Goal: Information Seeking & Learning: Learn about a topic

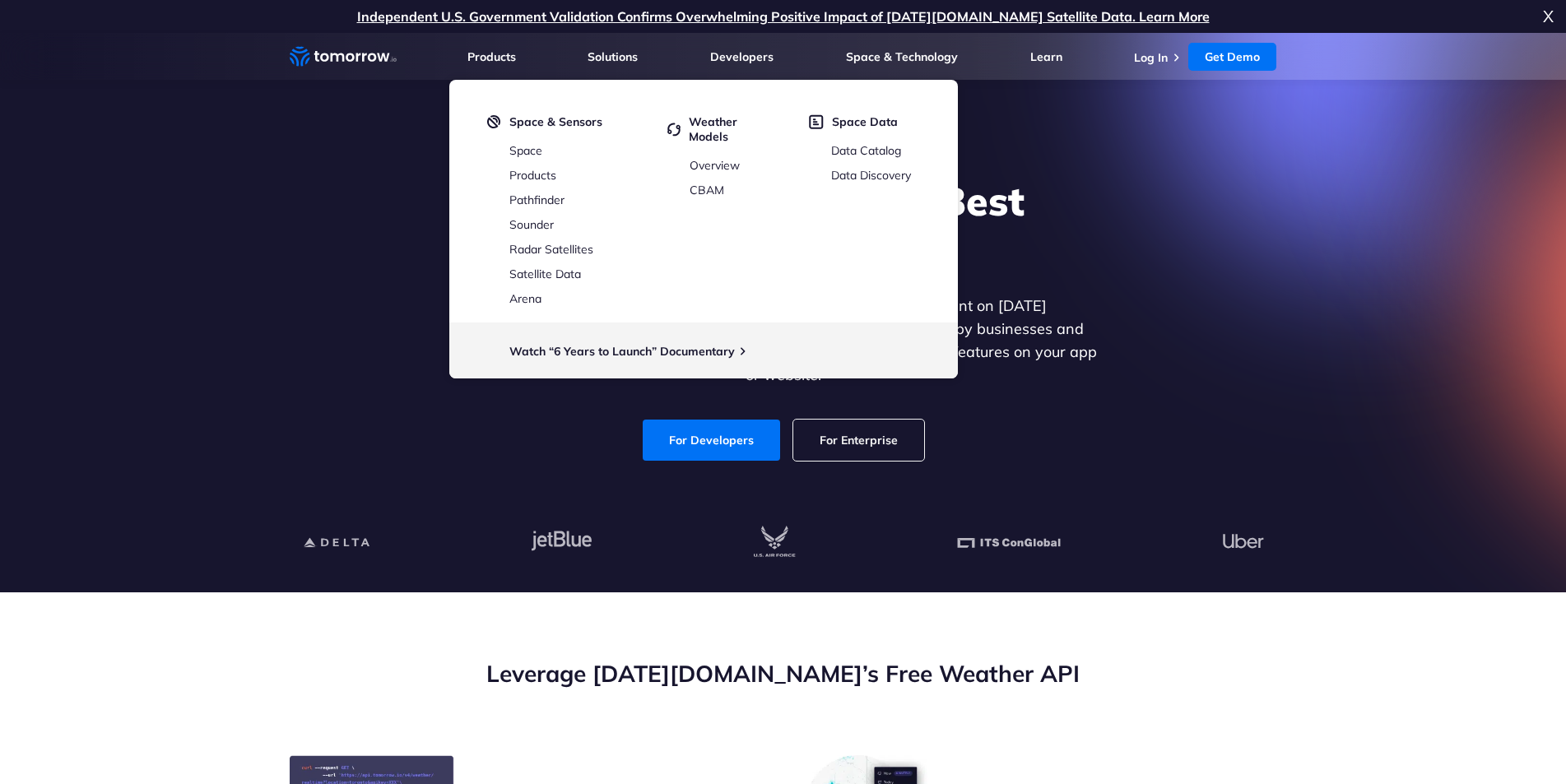
click at [358, 23] on p "Independent U.S. Government Validation Confirms Overwhelming Positive Impact of…" at bounding box center [783, 16] width 1566 height 33
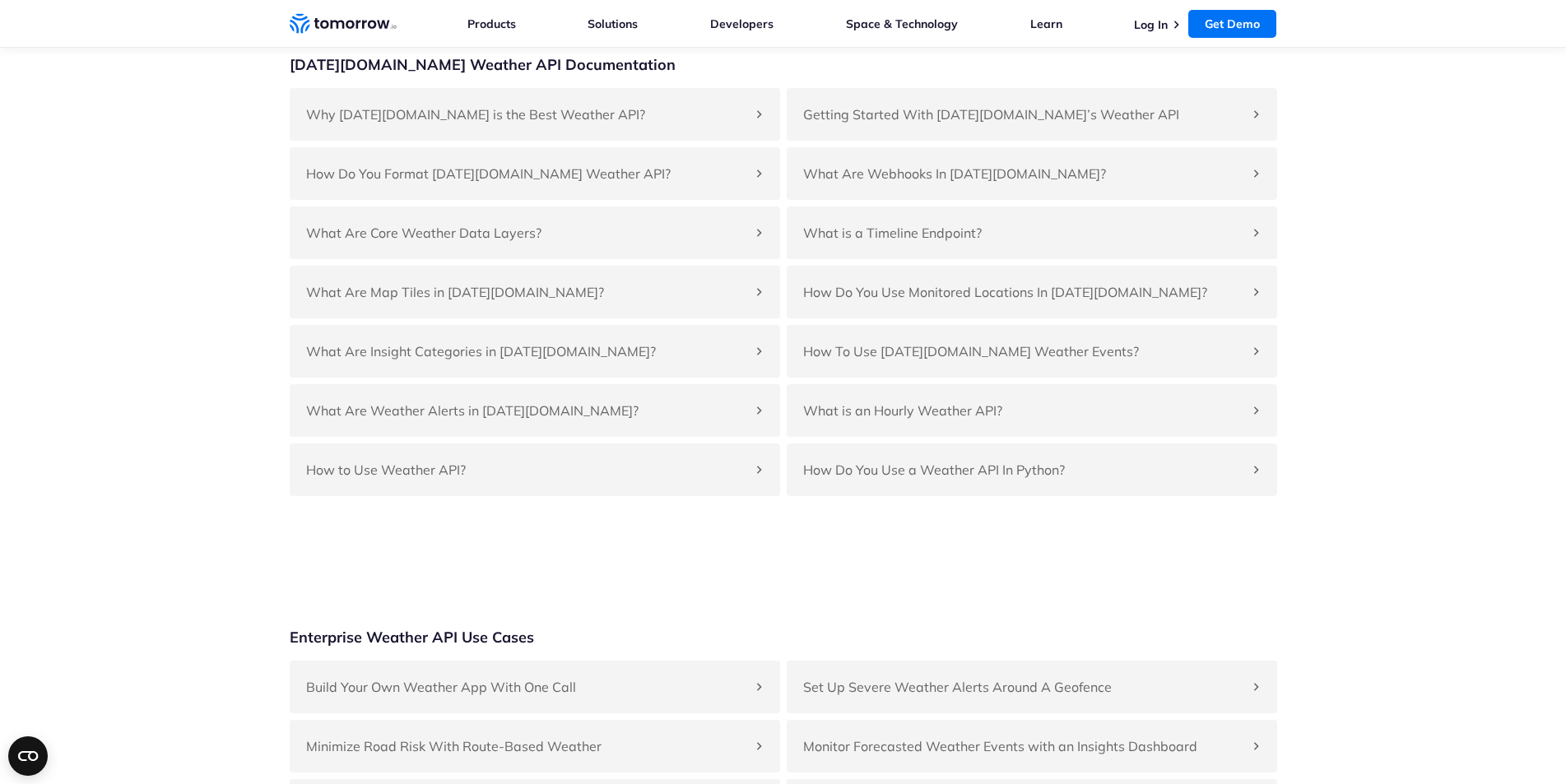
scroll to position [3620, 0]
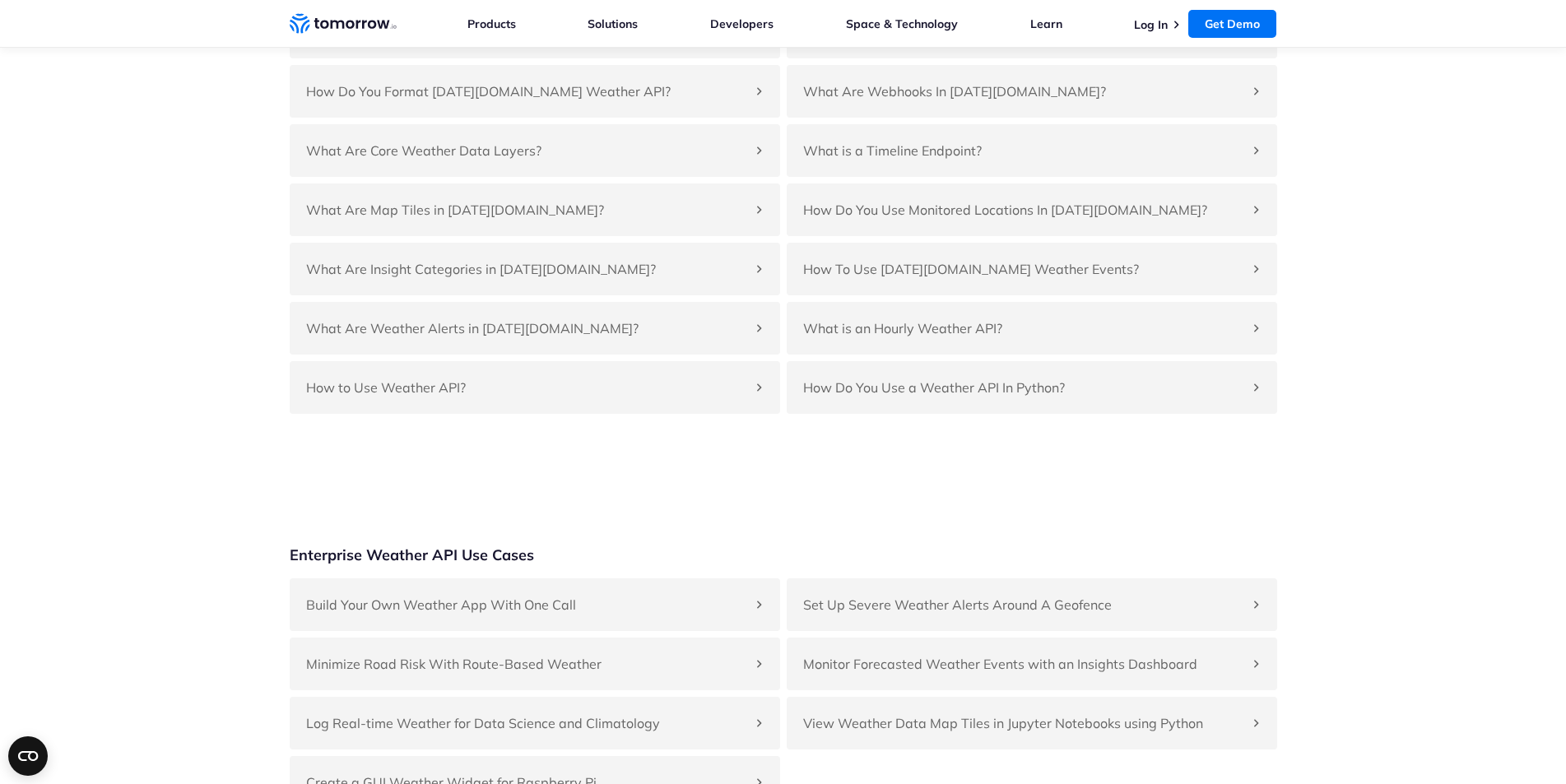
click at [342, 39] on nav "Weather Intelligence Solutions Products Products For Organizations Resilience P…" at bounding box center [783, 23] width 987 height 47
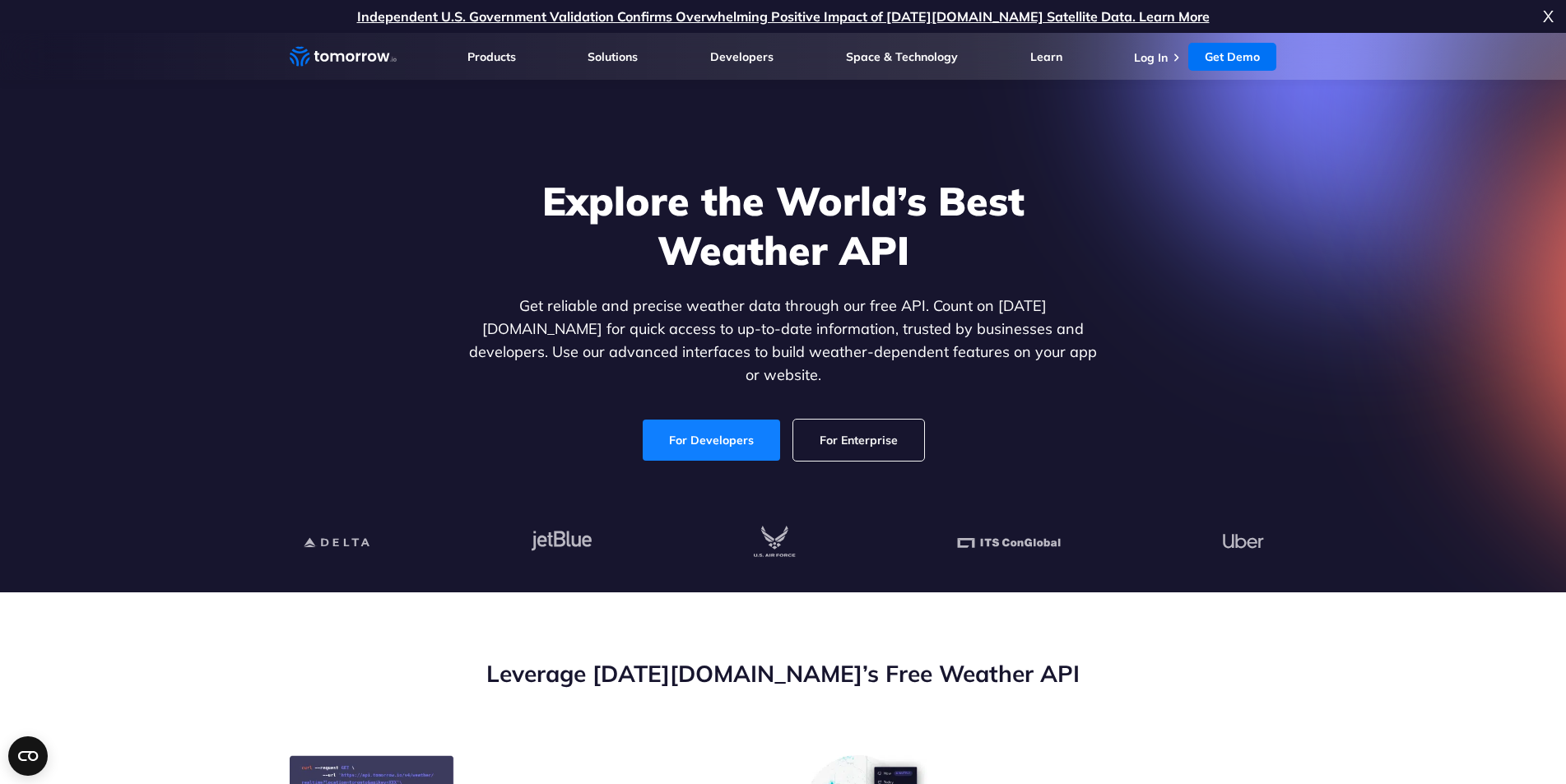
click at [703, 420] on link "For Developers" at bounding box center [711, 440] width 137 height 41
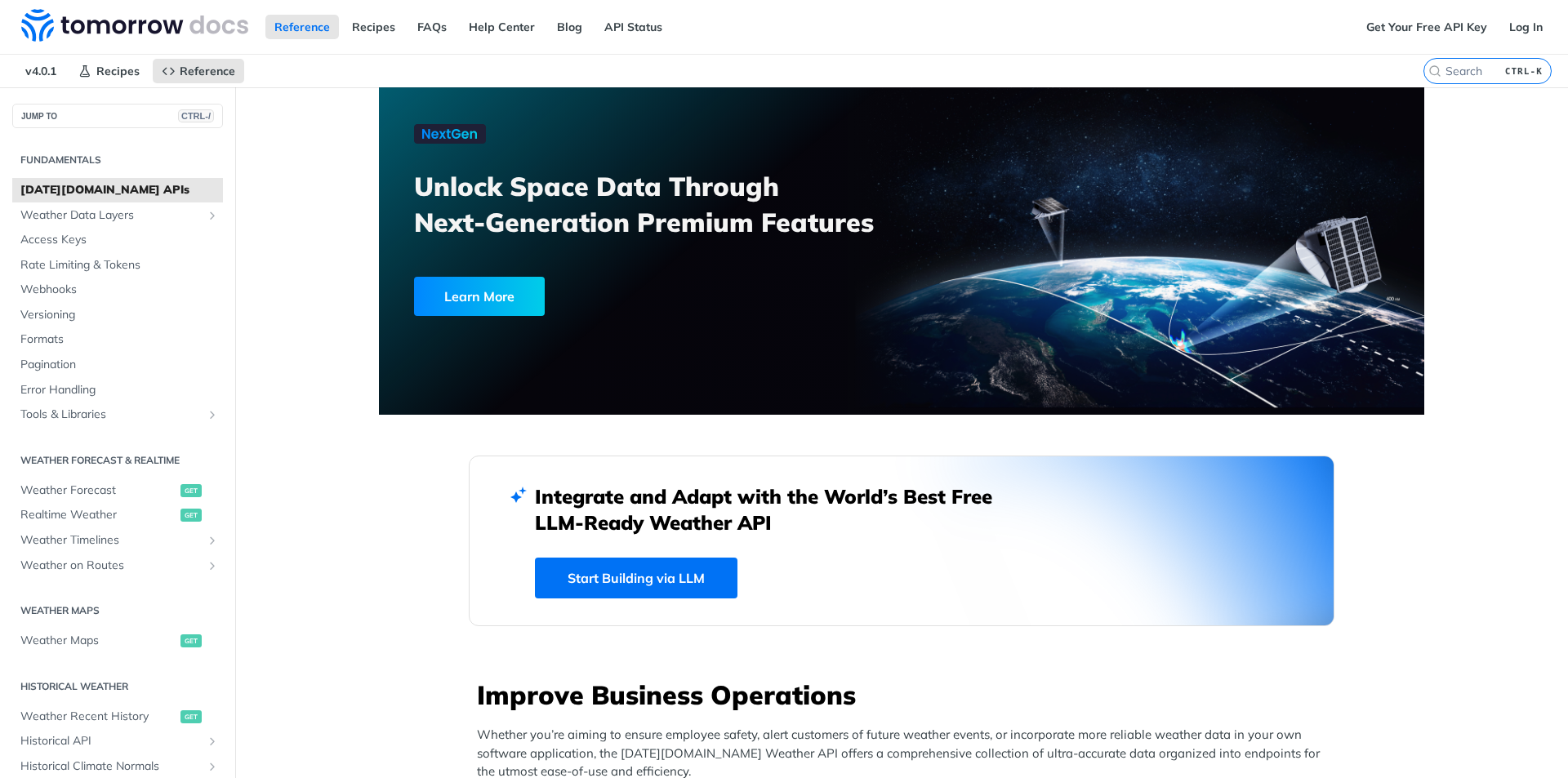
click at [816, 258] on div "Unlock Space Data Through Next-Generation Premium Features Learn More" at bounding box center [666, 225] width 505 height 203
click at [84, 71] on icon "Primary navigation" at bounding box center [85, 70] width 13 height 13
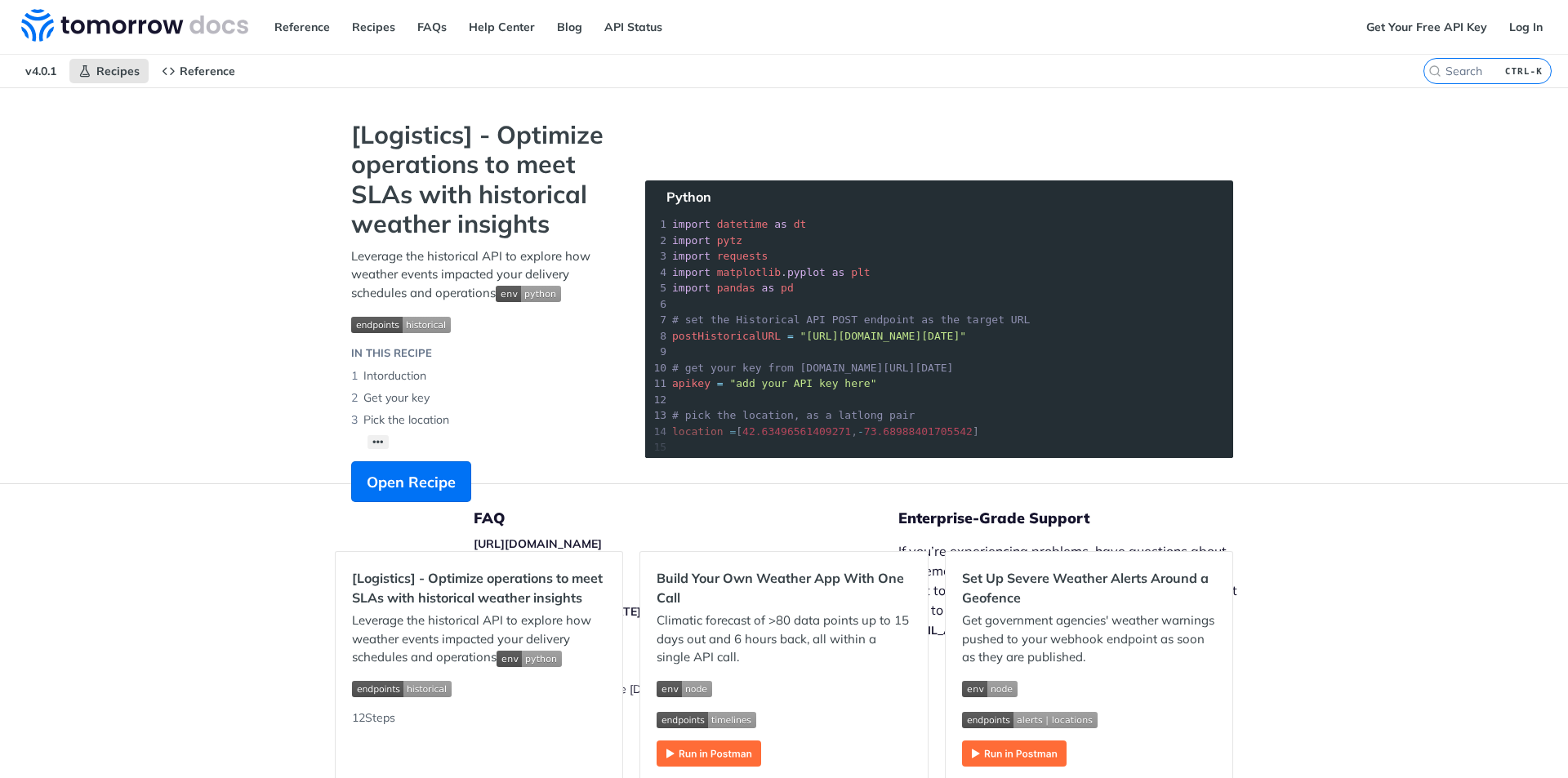
click at [80, 83] on nav "v4.0.1 Recipes Reference" at bounding box center [711, 70] width 1423 height 33
